Goal: Task Accomplishment & Management: Use online tool/utility

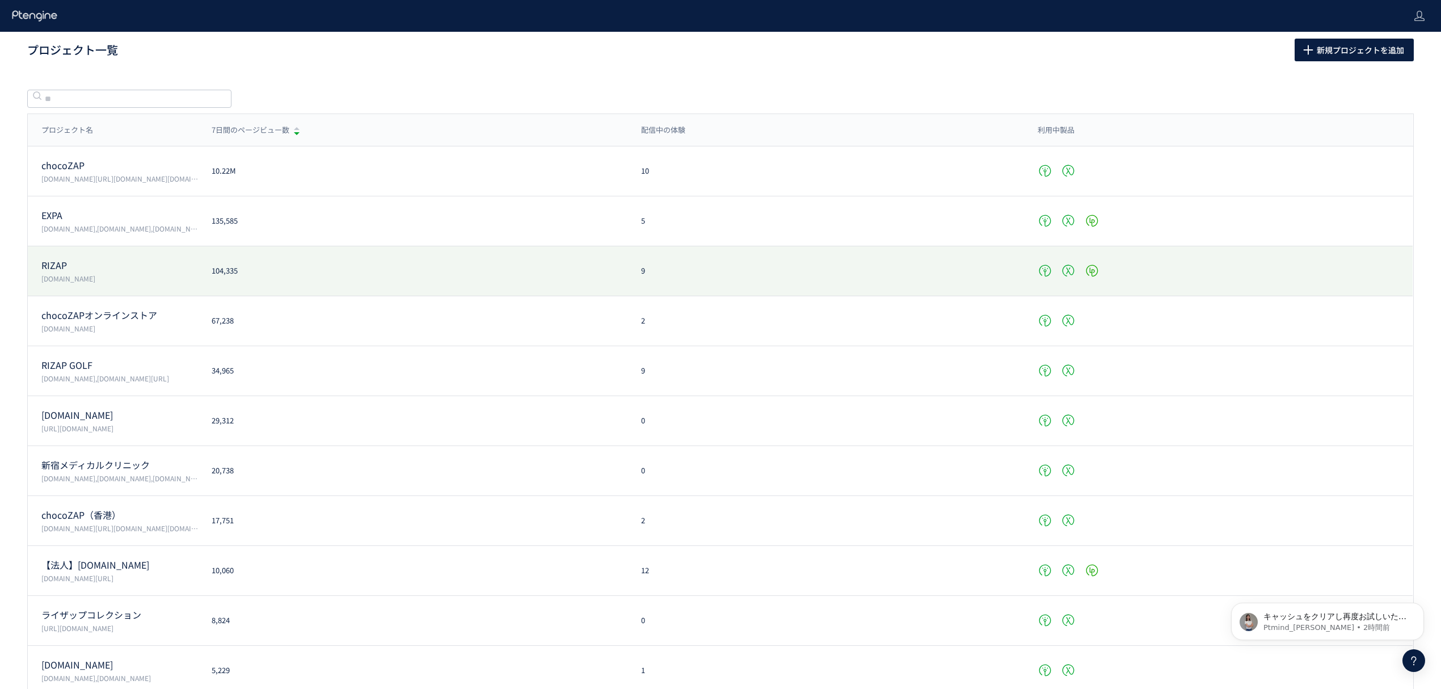
click at [82, 268] on p "RIZAP" at bounding box center [119, 265] width 157 height 13
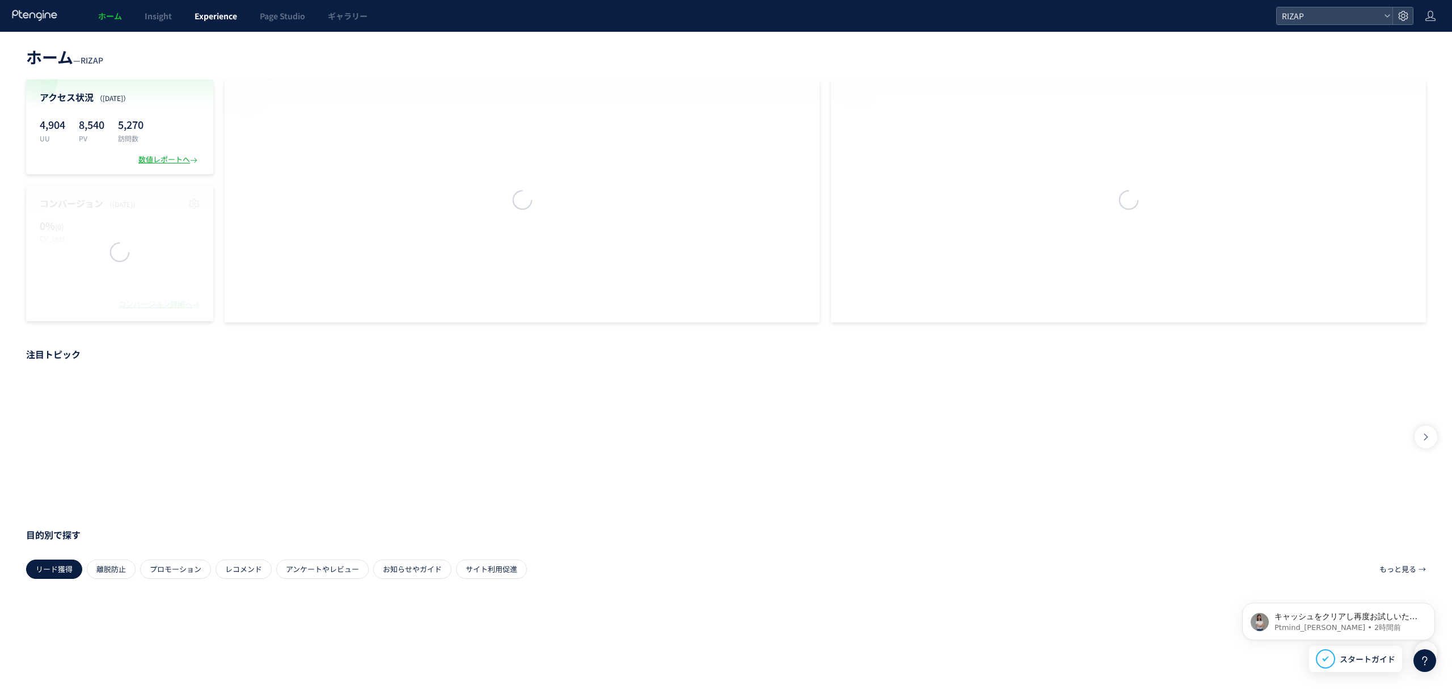
click at [207, 16] on span "Experience" at bounding box center [216, 15] width 43 height 11
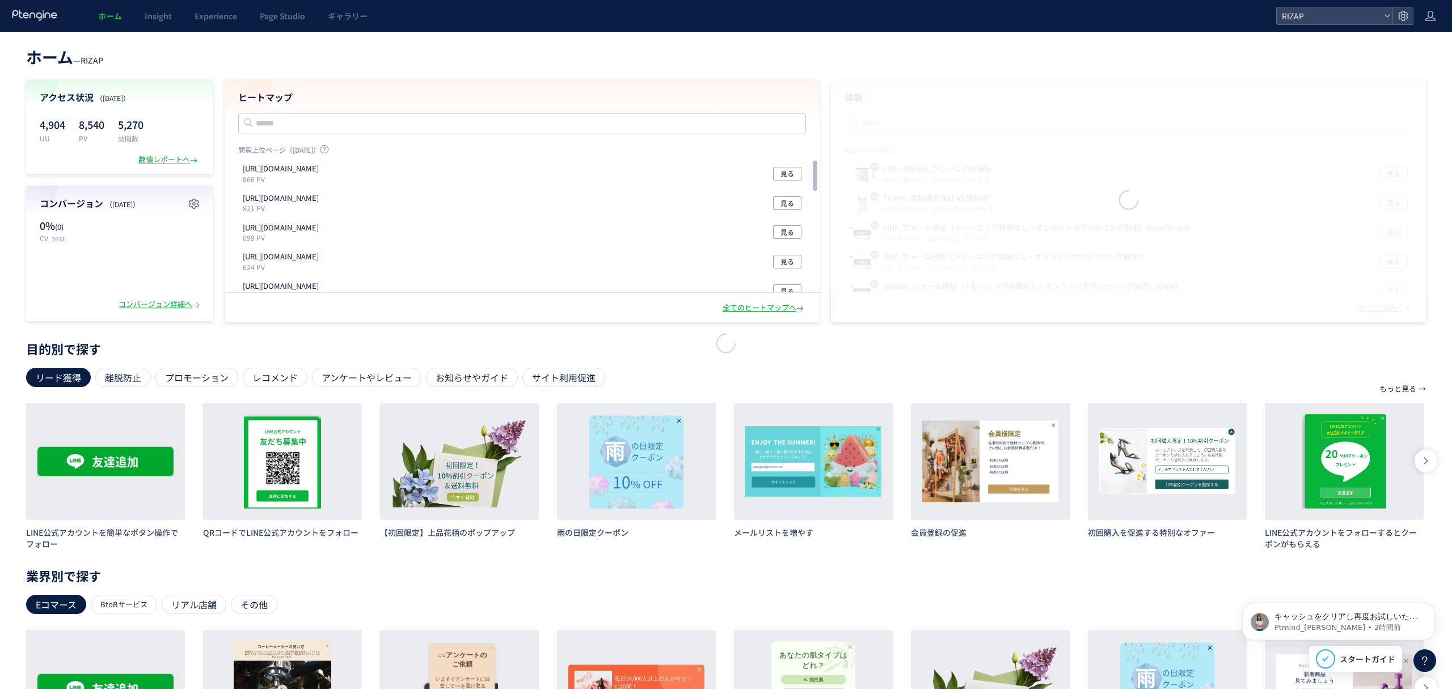
click at [211, 23] on div at bounding box center [726, 344] width 1452 height 689
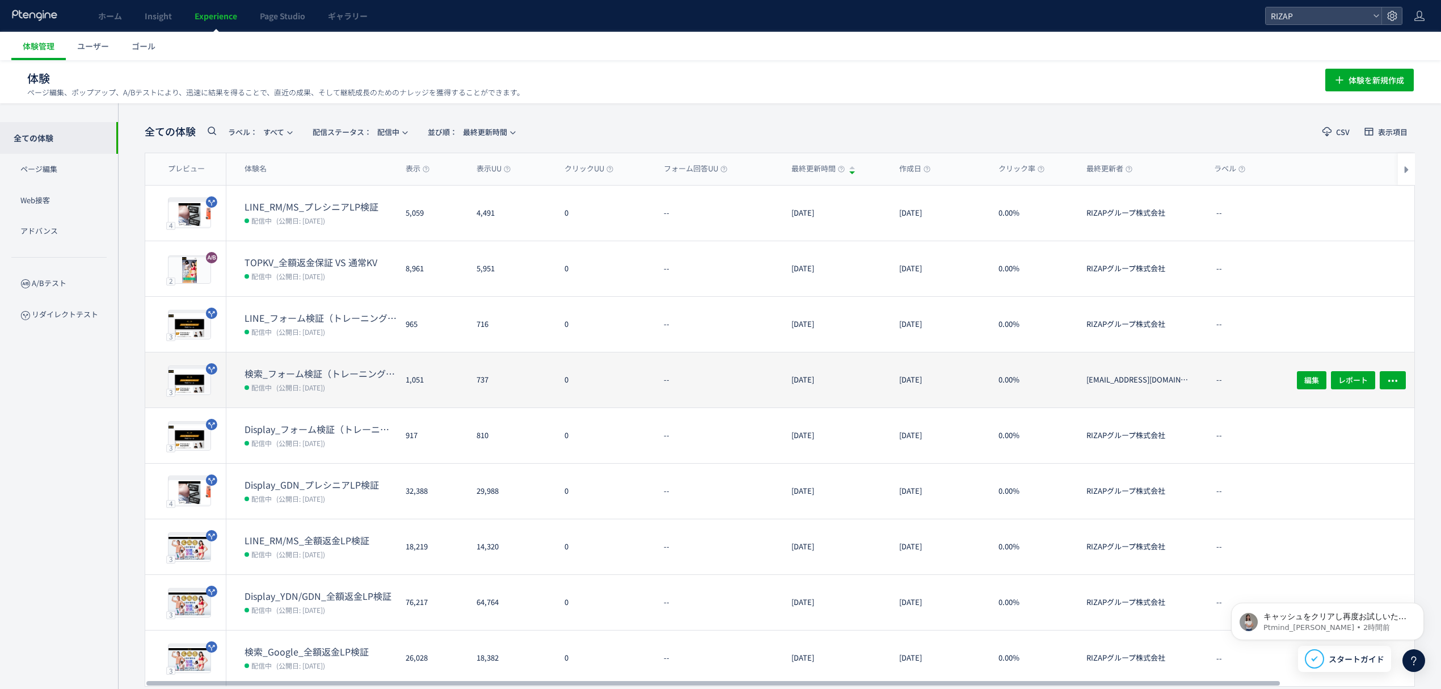
click at [333, 375] on dt "検索_フォーム検証（トレーニング体験なし・オンラインカウンセリング訴求）" at bounding box center [320, 373] width 152 height 13
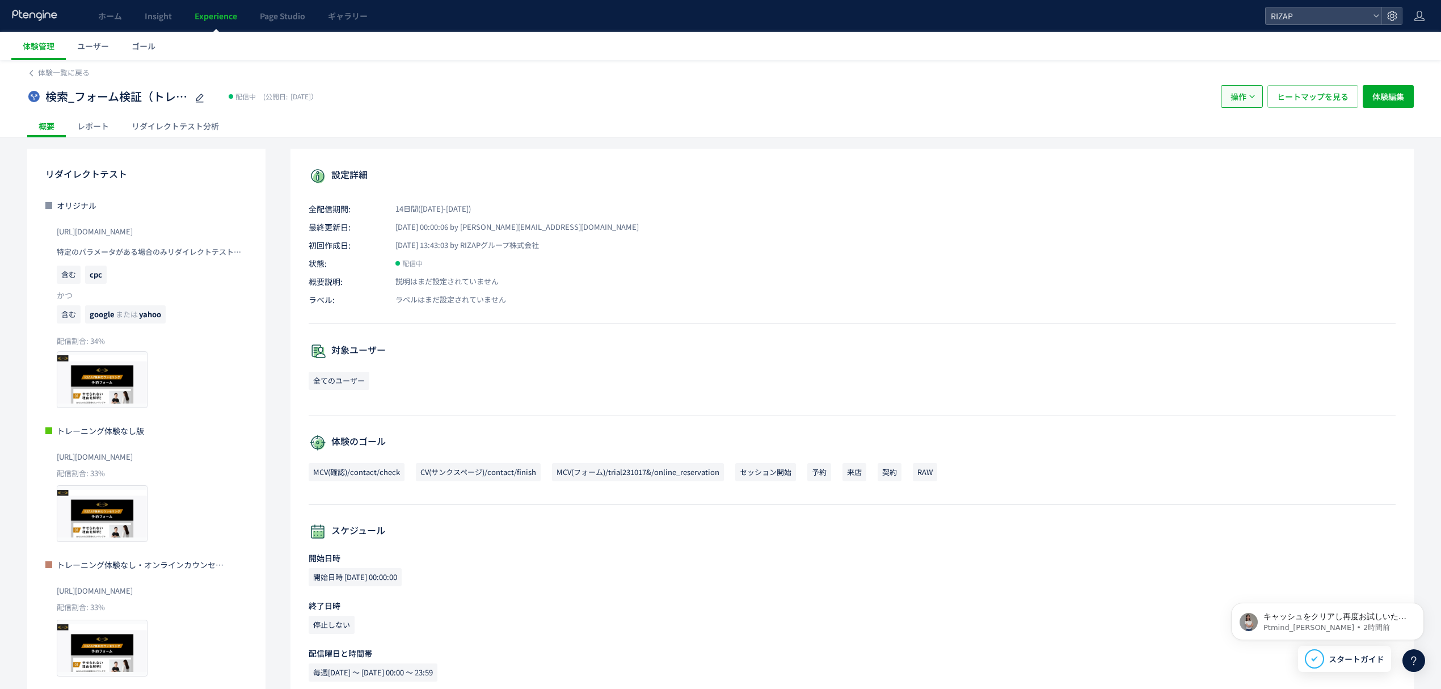
click at [1246, 96] on button "操作" at bounding box center [1241, 96] width 42 height 23
click at [1237, 148] on li "複製" at bounding box center [1240, 152] width 39 height 20
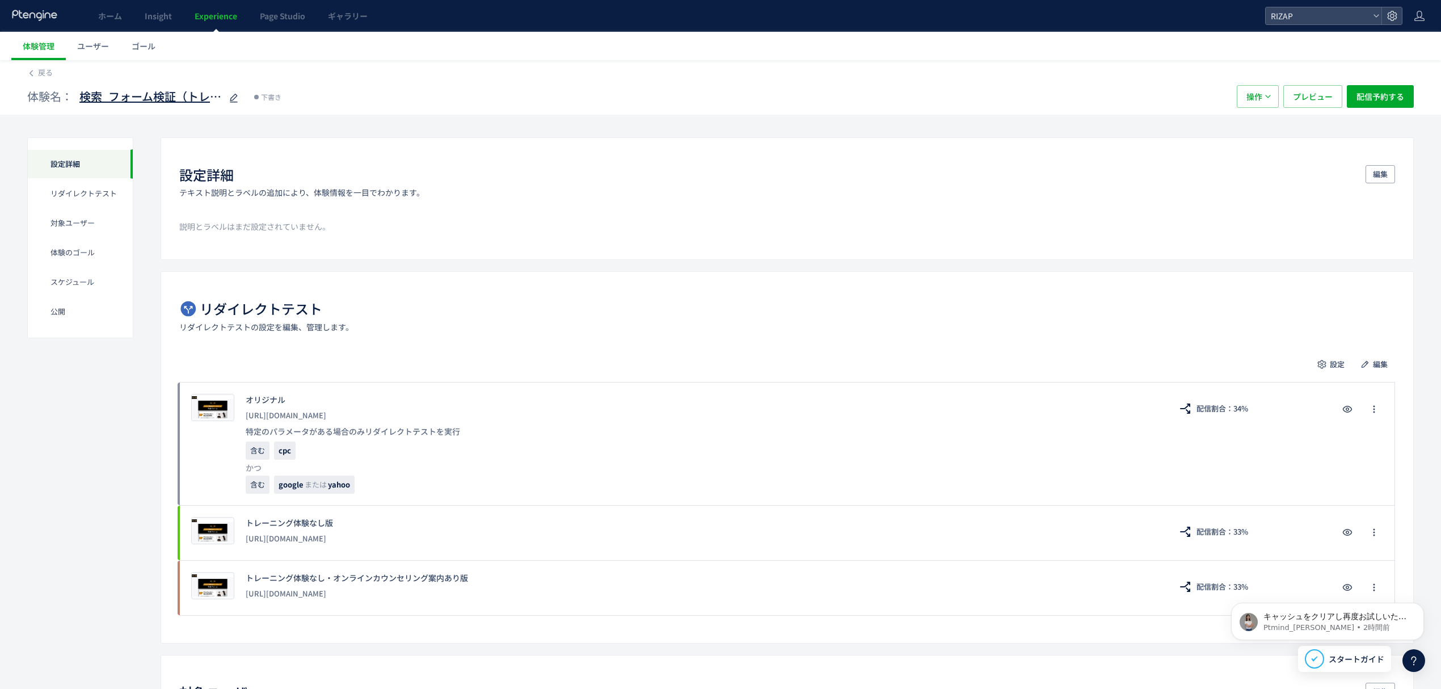
click at [121, 96] on span "検索_フォーム検証（トレーニング体験なし・オンラインカウンセリング訴求）(copy)" at bounding box center [150, 96] width 142 height 16
type input "**********"
click at [1378, 361] on span "編集" at bounding box center [1379, 364] width 15 height 18
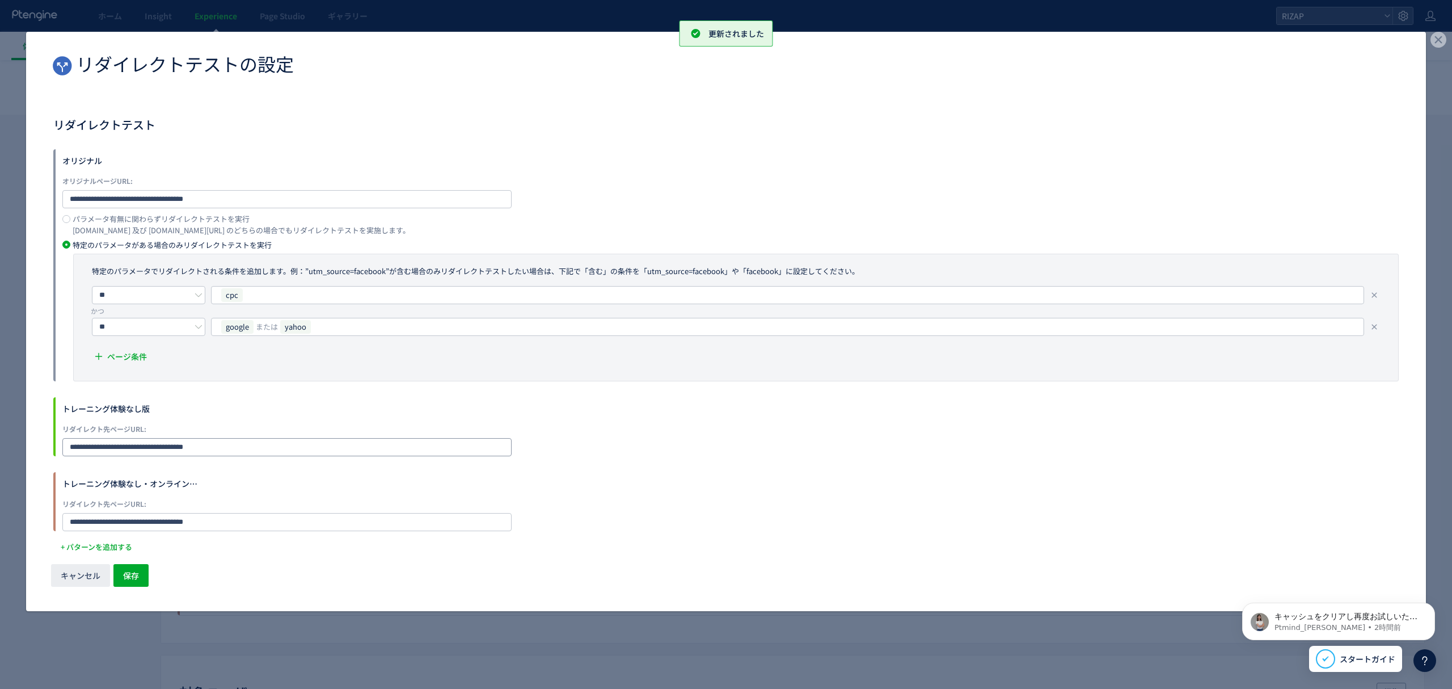
drag, startPoint x: 216, startPoint y: 447, endPoint x: 12, endPoint y: 440, distance: 203.7
click at [14, 440] on div "**********" at bounding box center [726, 344] width 1452 height 689
paste input "dialog"
type input "**********"
click at [523, 527] on div "**********" at bounding box center [725, 501] width 1345 height 59
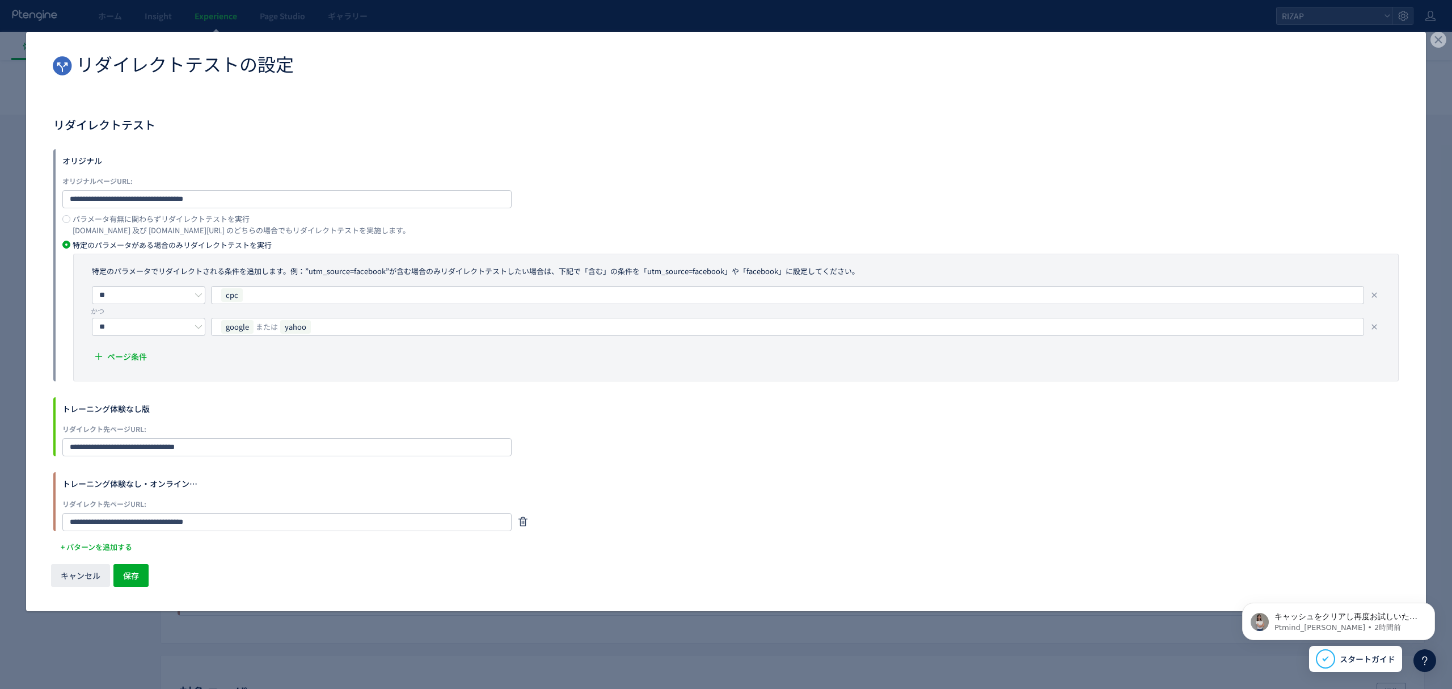
click at [525, 522] on icon "dialog" at bounding box center [523, 521] width 14 height 14
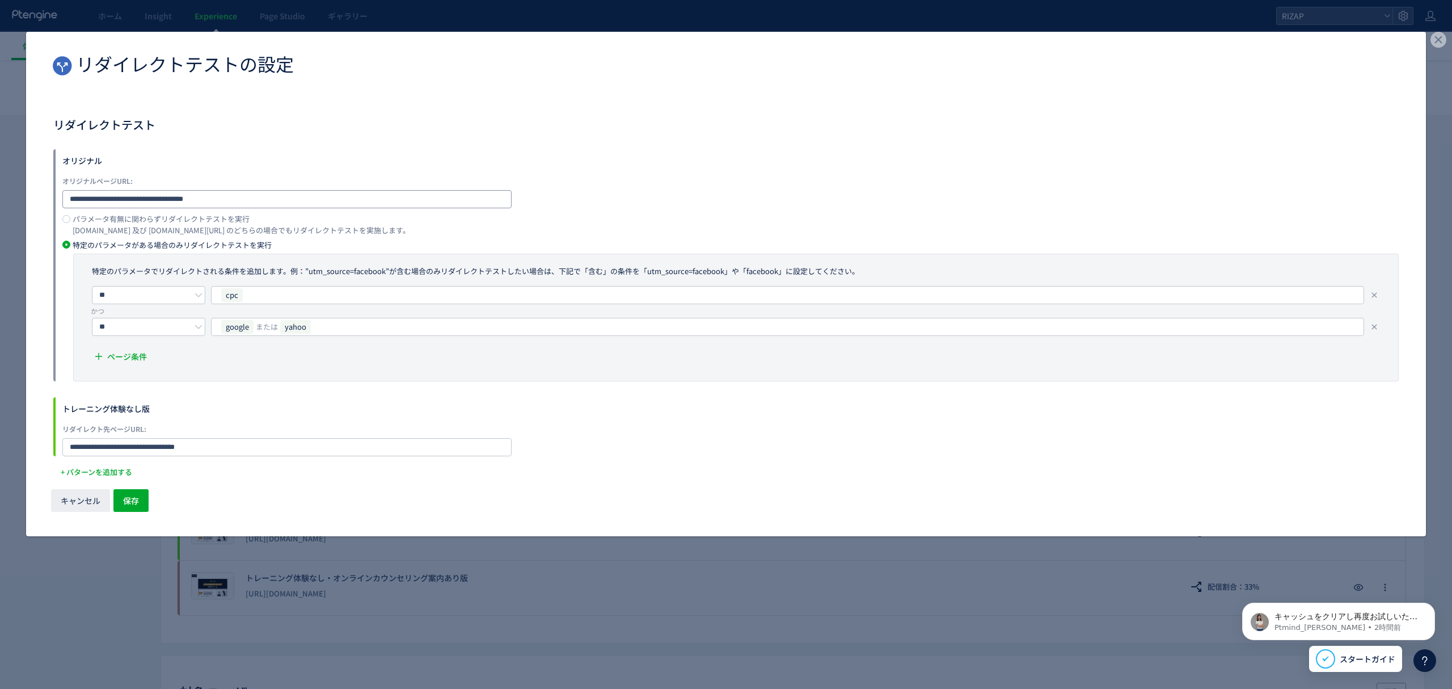
drag, startPoint x: 243, startPoint y: 189, endPoint x: 33, endPoint y: 163, distance: 212.0
click at [35, 166] on div "**********" at bounding box center [726, 300] width 1400 height 366
paste input "dialog"
type input "**********"
click at [136, 504] on span "保存" at bounding box center [131, 500] width 16 height 23
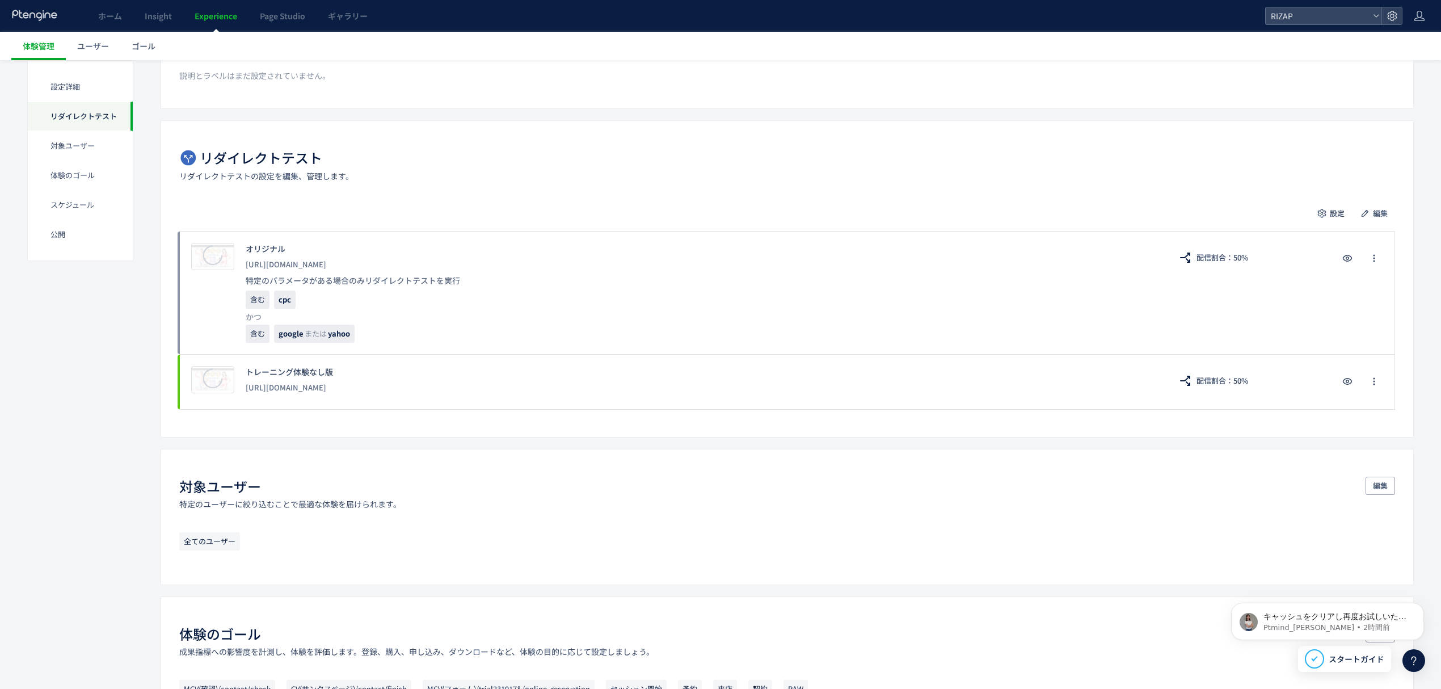
scroll to position [605, 0]
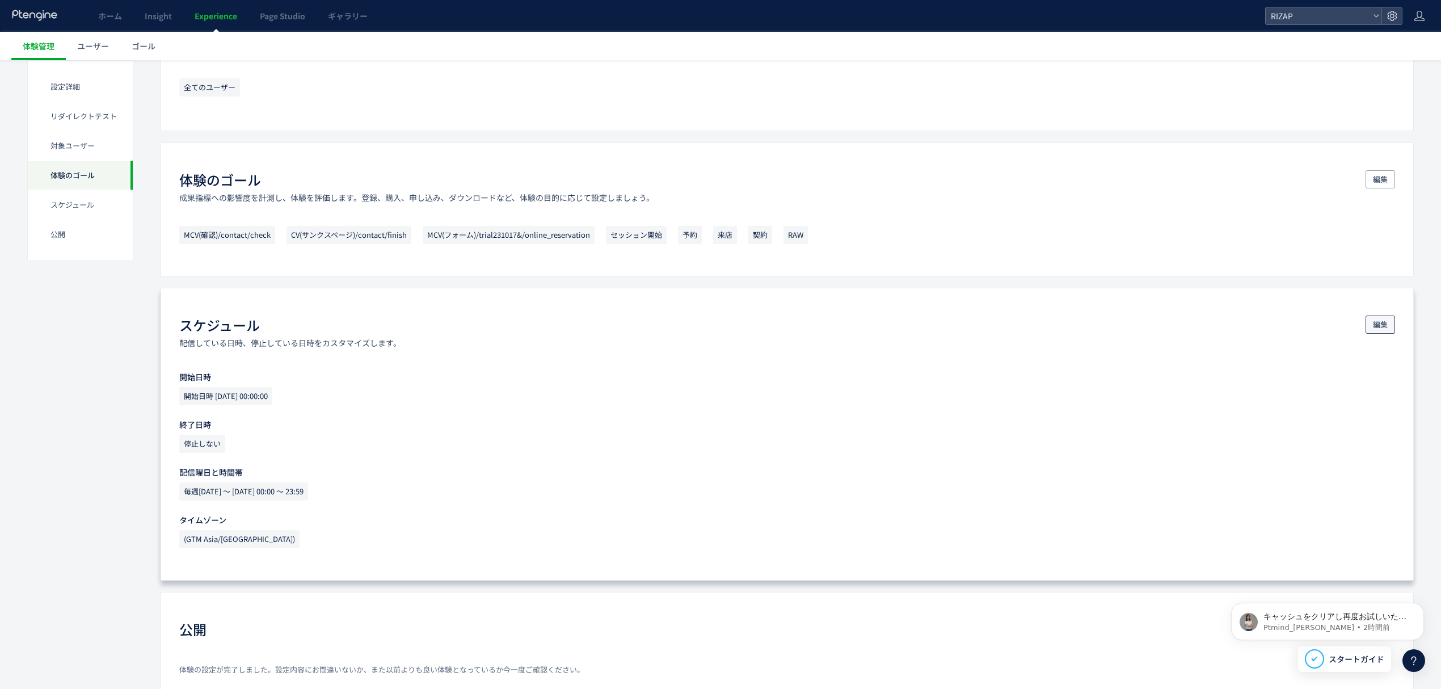
click at [1385, 330] on span "編集" at bounding box center [1379, 324] width 15 height 18
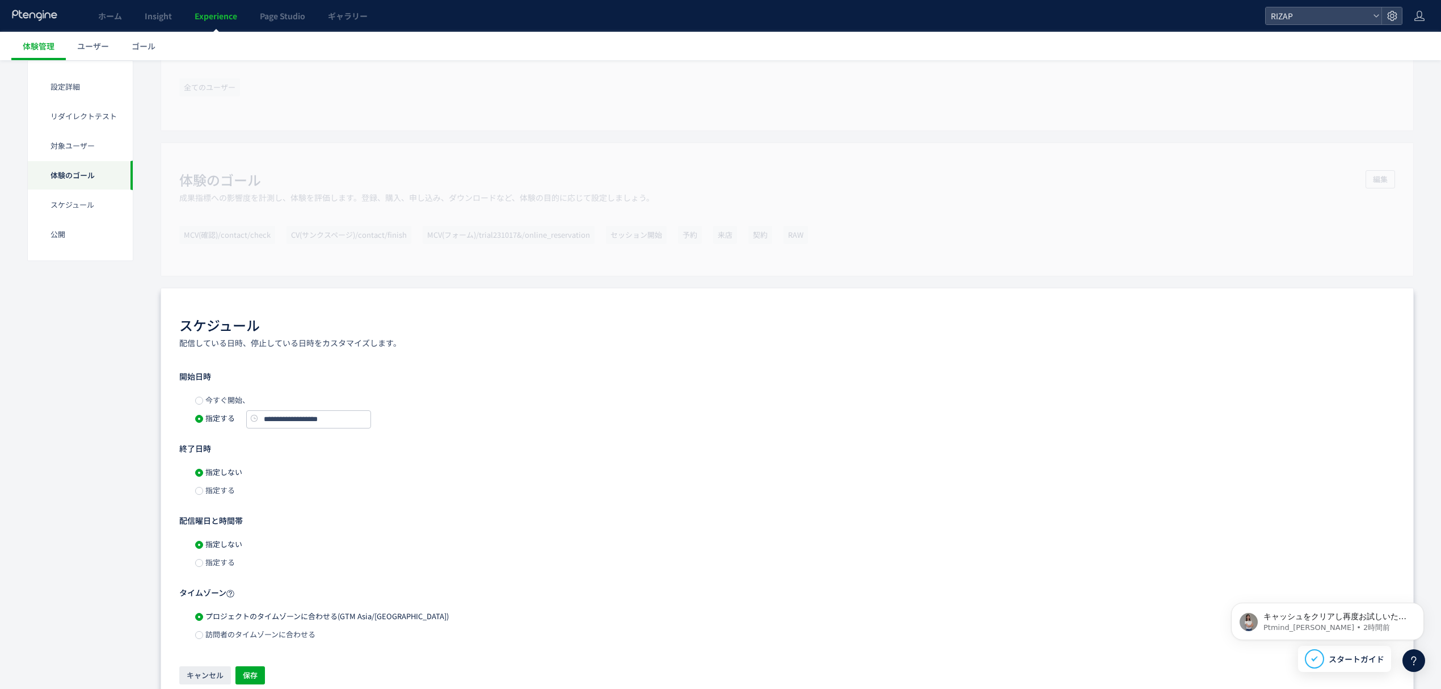
click at [228, 404] on span "今すぐ開始、" at bounding box center [226, 399] width 47 height 11
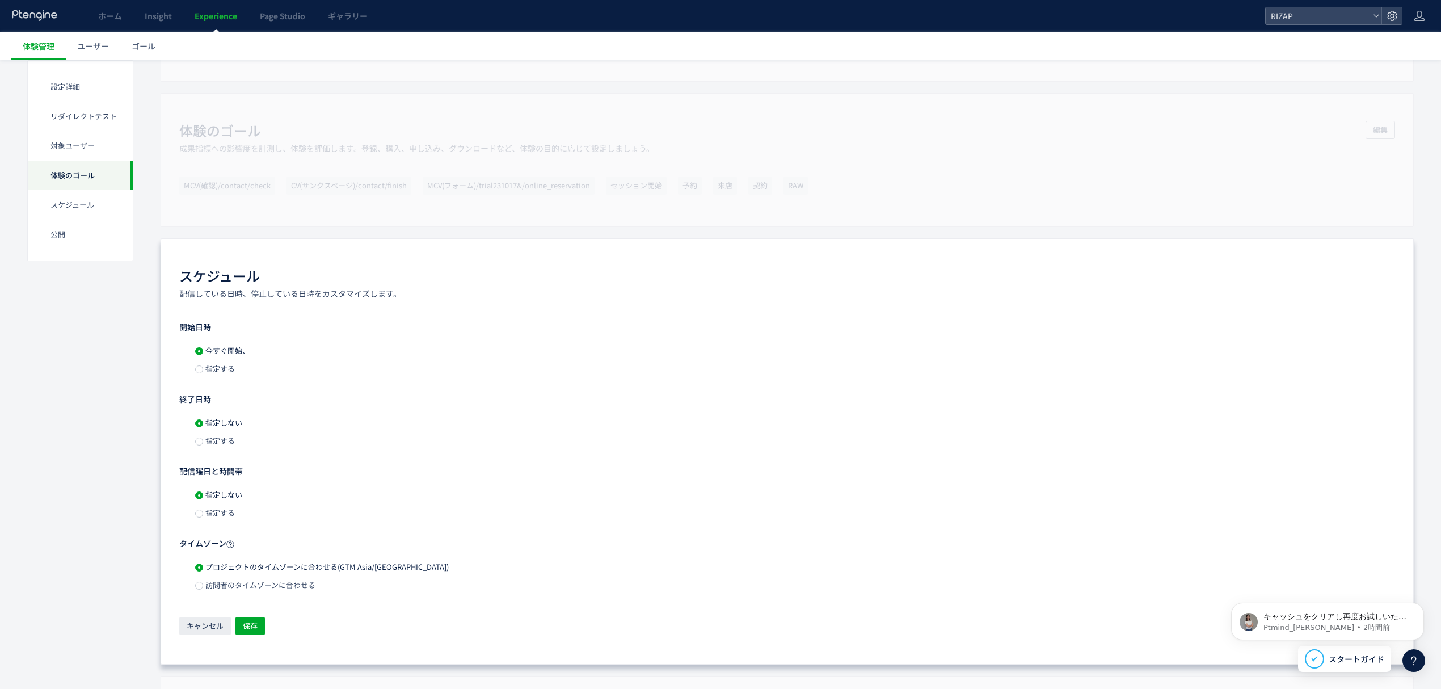
scroll to position [681, 0]
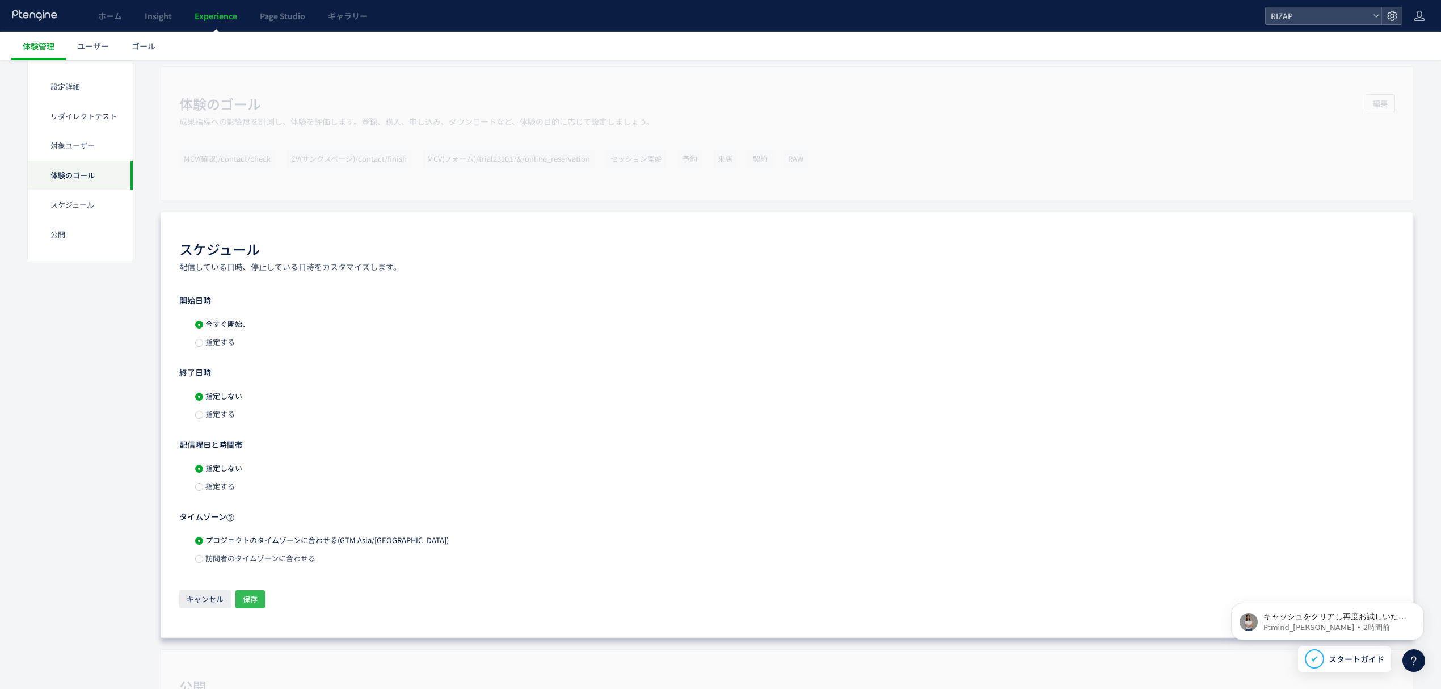
click at [246, 606] on span "保存" at bounding box center [250, 599] width 15 height 18
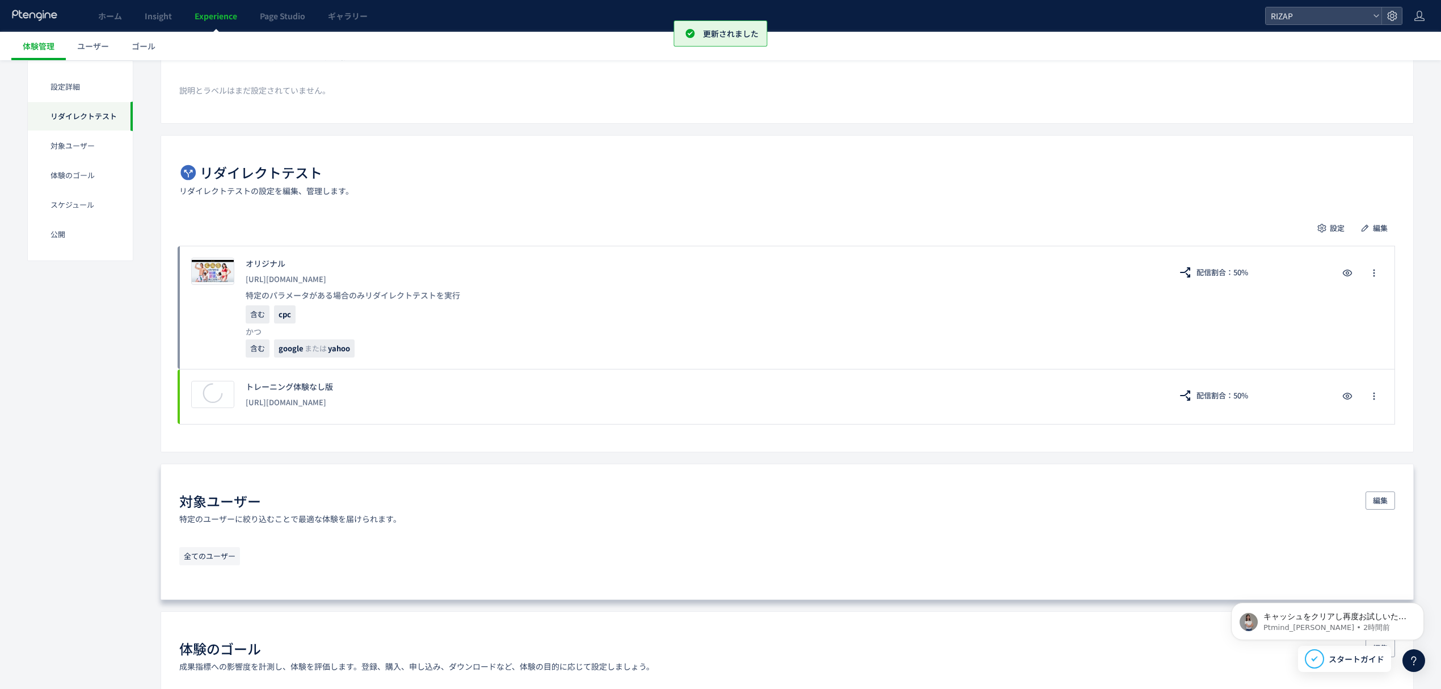
scroll to position [0, 0]
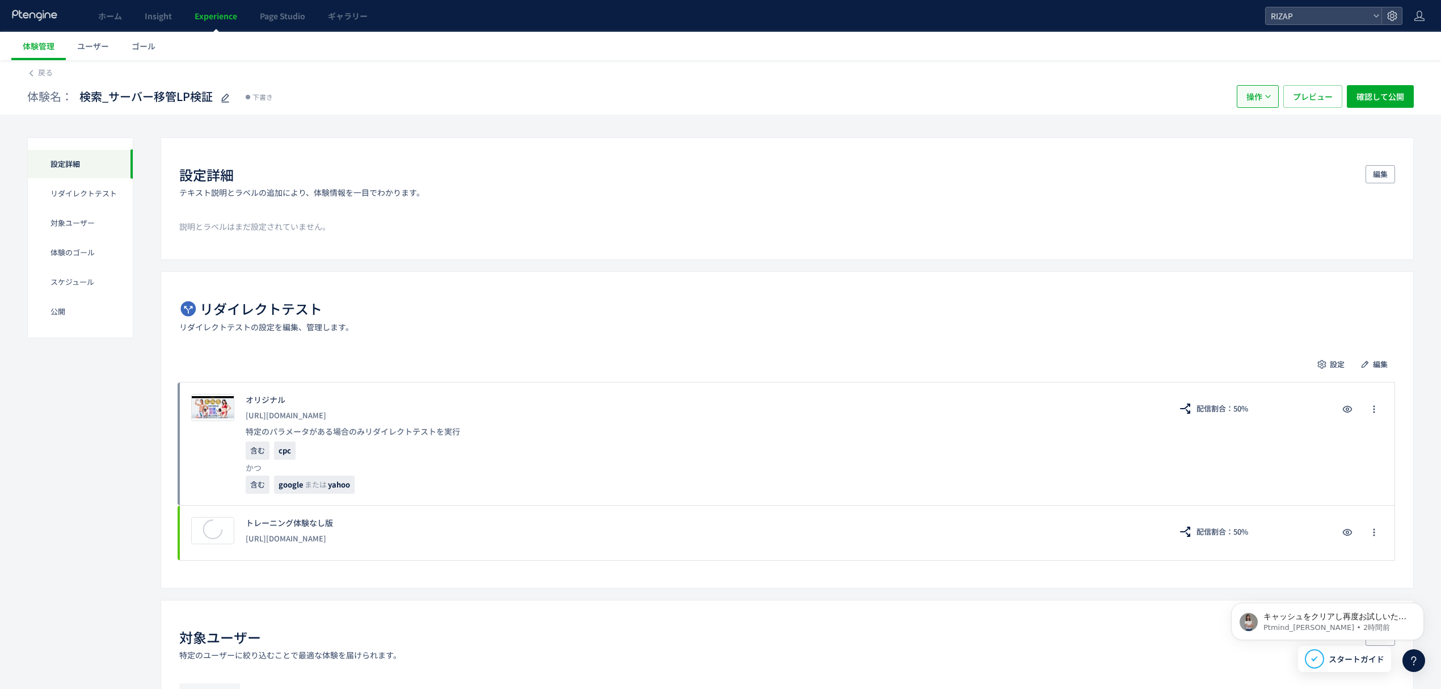
click at [1256, 104] on span "操作" at bounding box center [1254, 96] width 16 height 23
click at [48, 76] on span "戻る" at bounding box center [45, 72] width 15 height 11
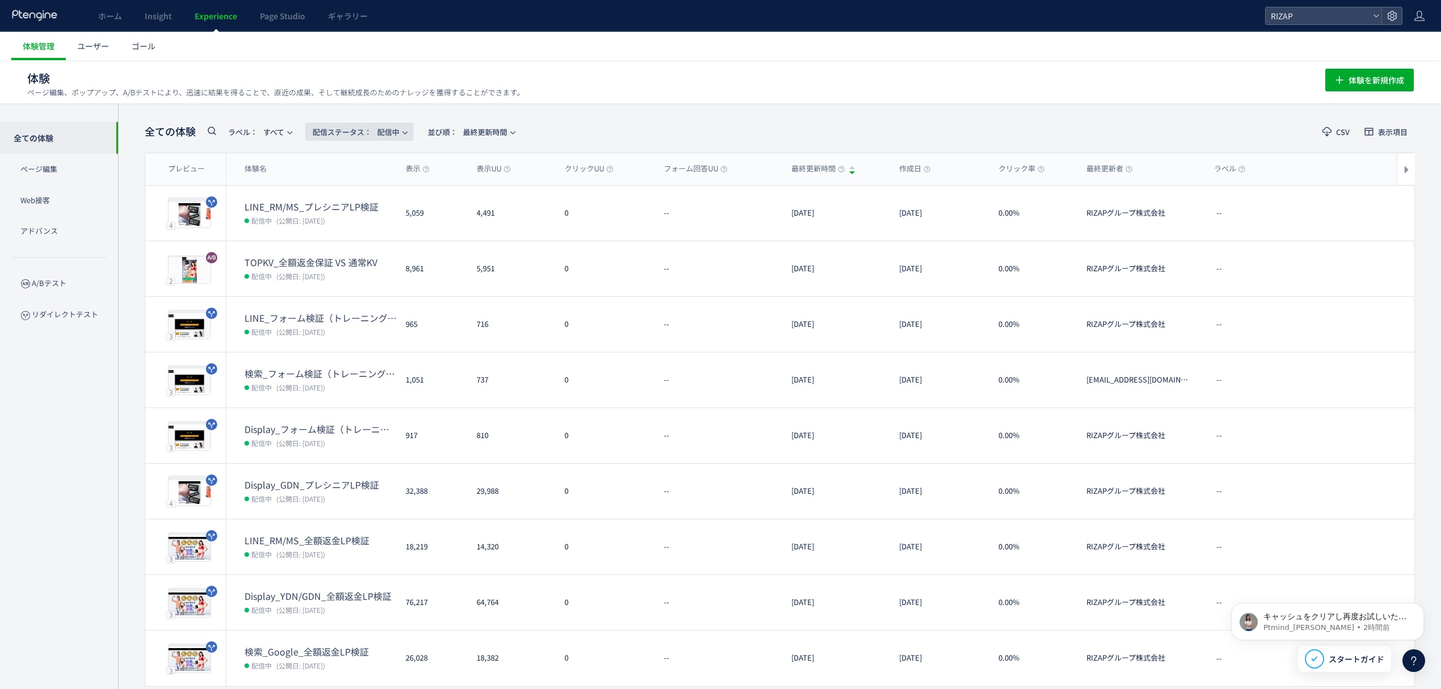
click at [396, 135] on span "配信ステータス​： 配信中" at bounding box center [355, 132] width 87 height 19
click at [359, 247] on li "下書き" at bounding box center [362, 245] width 47 height 20
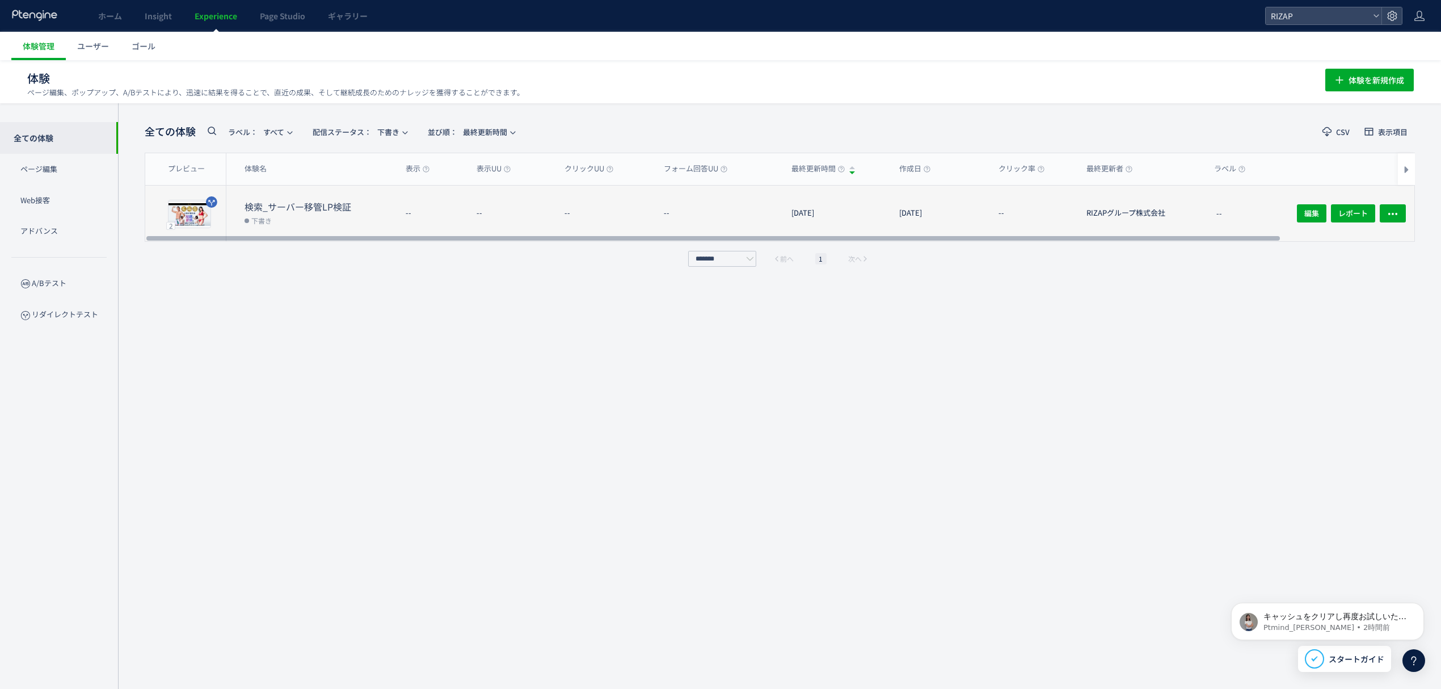
click at [329, 207] on dt "検索_サーバー移管LP検証" at bounding box center [320, 206] width 152 height 13
